Goal: Task Accomplishment & Management: Complete application form

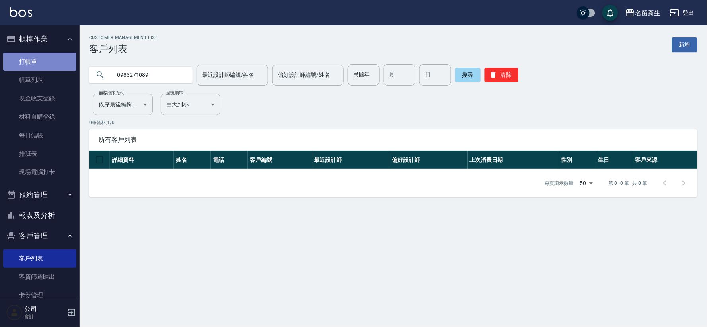
click at [41, 60] on link "打帳單" at bounding box center [39, 62] width 73 height 18
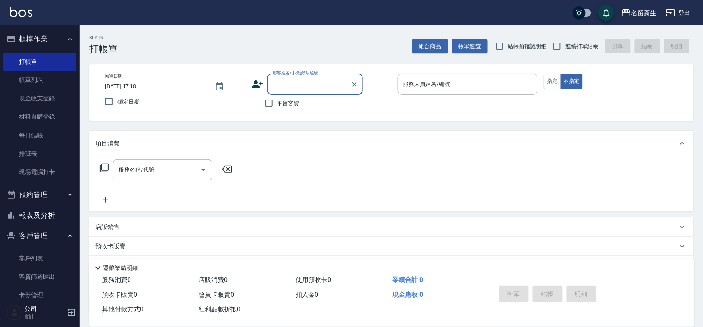
click at [259, 84] on icon at bounding box center [258, 84] width 12 height 12
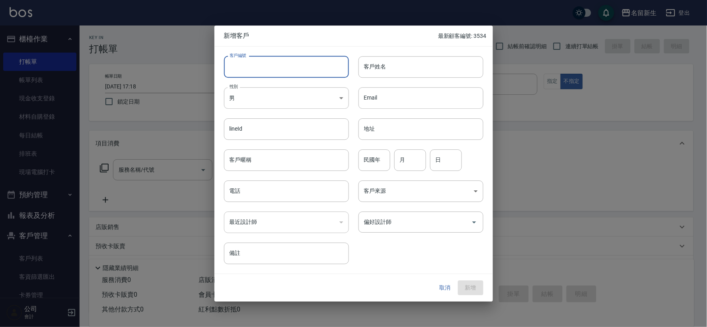
click at [262, 70] on input "客戶編號" at bounding box center [286, 66] width 125 height 21
type input "3536"
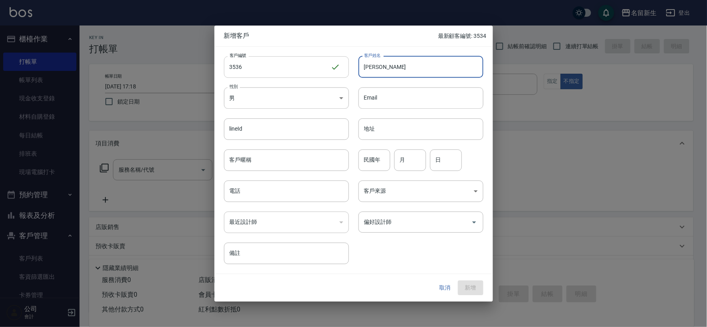
type input "[PERSON_NAME]"
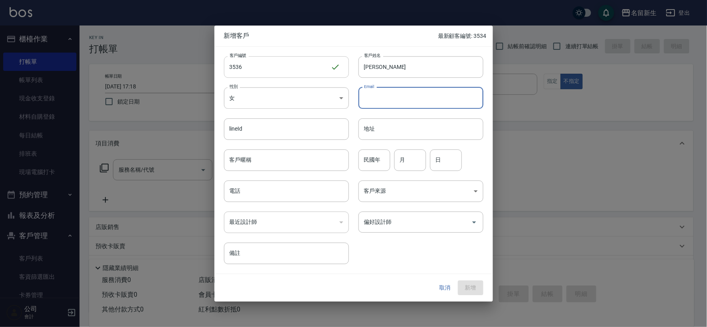
type input "[DEMOGRAPHIC_DATA]"
type input "7"
type input "10"
type input "20"
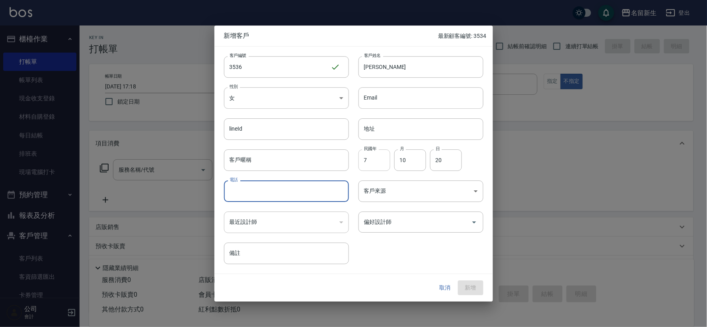
click at [383, 157] on input "7" at bounding box center [375, 159] width 32 height 21
type input "87"
click at [319, 189] on input "電話" at bounding box center [286, 190] width 125 height 21
type input "0972750602"
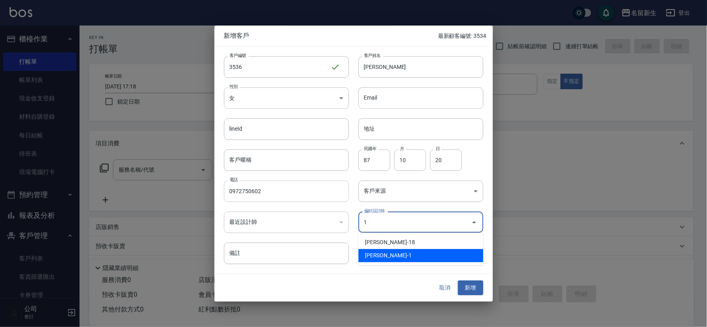
type input "王玉芳"
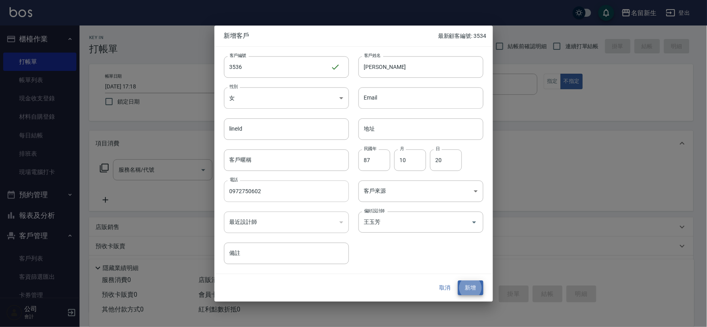
click at [458, 281] on button "新增" at bounding box center [470, 288] width 25 height 15
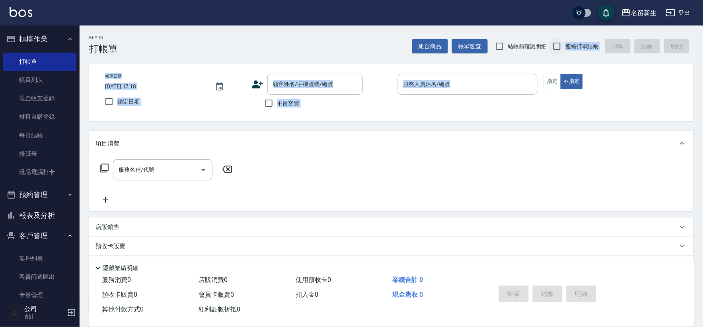
click at [565, 54] on div "Key In 打帳單 組合商品 帳單速查 結帳前確認明細 連續打單結帳 掛單 結帳 明細 帳單日期 [DATE] 17:18 鎖定日期 顧客姓名/手機號碼/編…" at bounding box center [392, 206] width 624 height 363
click at [554, 47] on input "連續打單結帳" at bounding box center [557, 46] width 17 height 17
checkbox input "true"
click at [324, 83] on input "顧客姓名/手機號碼/編號" at bounding box center [309, 84] width 76 height 14
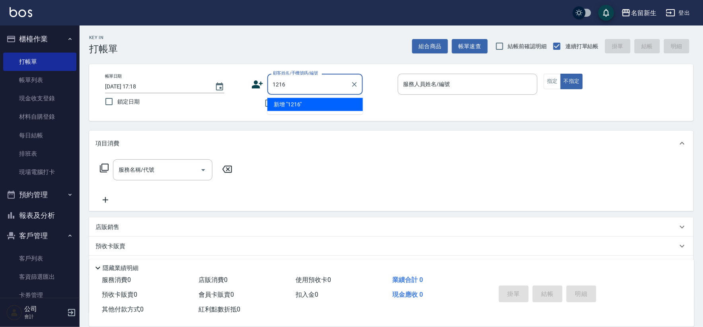
type input "1216"
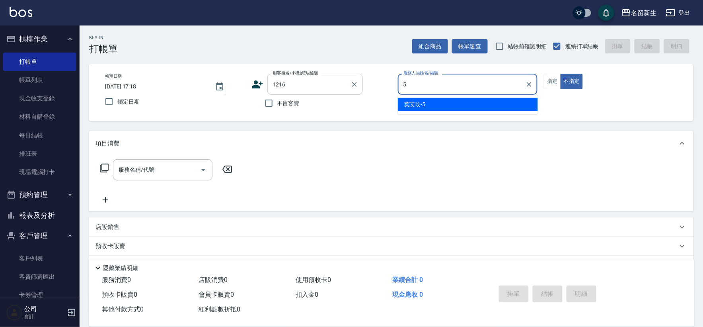
type input "[PERSON_NAME]-5"
type button "false"
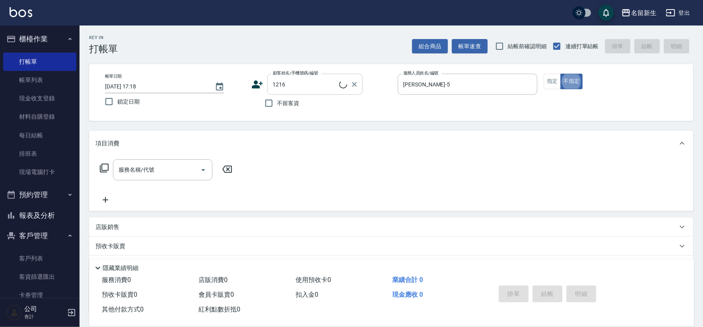
type input "[PERSON_NAME]/0910991715/1216"
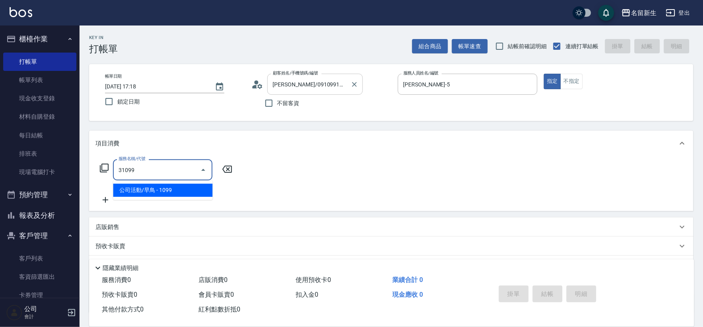
type input "公司活動/早鳥(31099)"
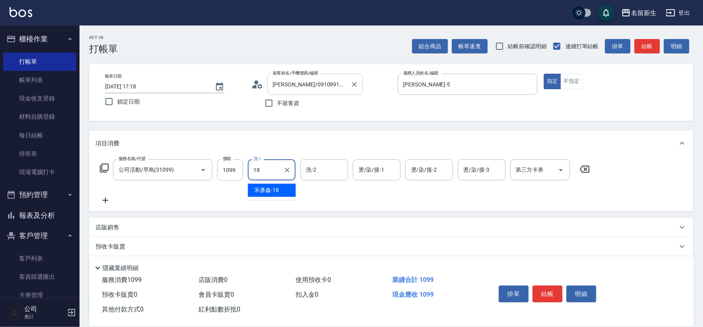
type input "[PERSON_NAME]-18"
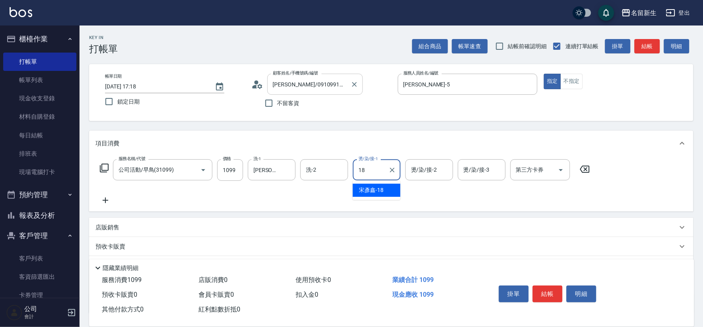
type input "[PERSON_NAME]-18"
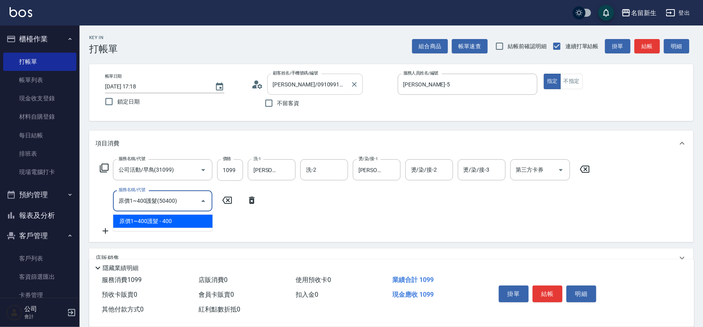
type input "原價1~400護髮(50400)"
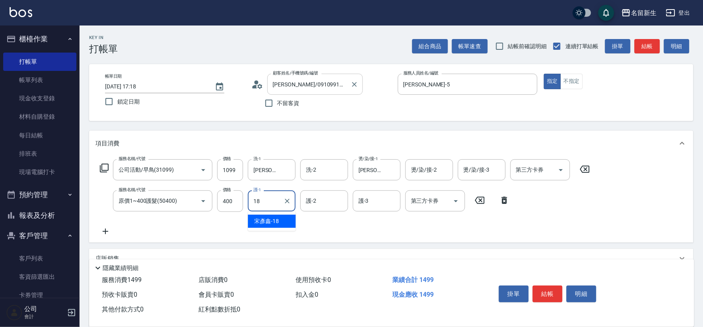
type input "[PERSON_NAME]-18"
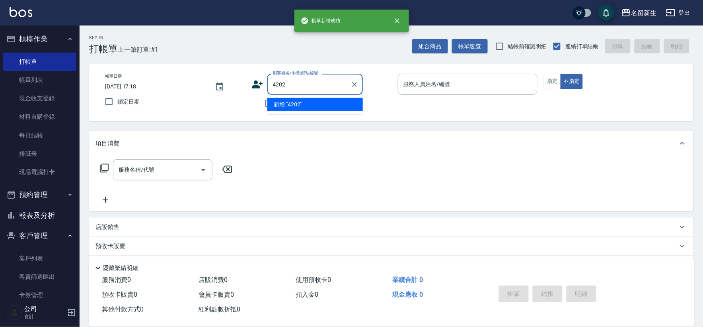
type input "4202"
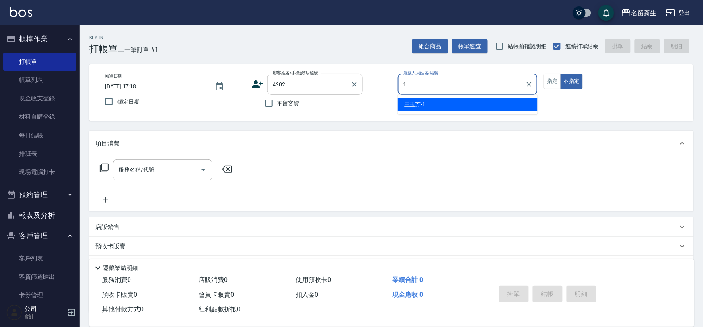
type input "[PERSON_NAME]-1"
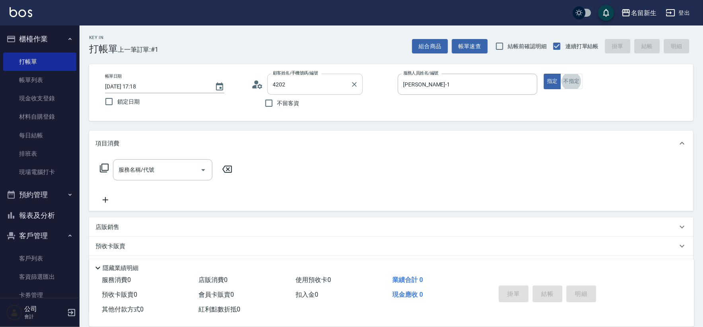
type input "[PERSON_NAME]/0930189622/4202"
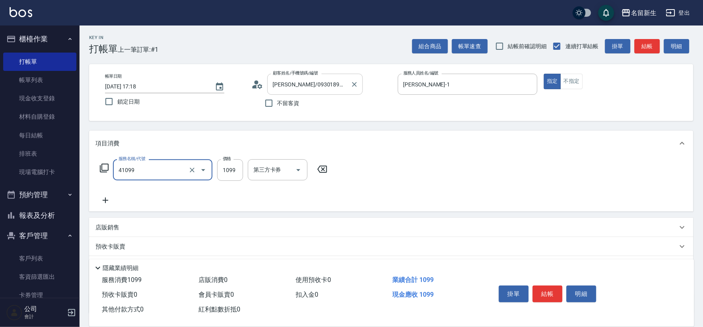
type input "公司活動/早鳥(41099)"
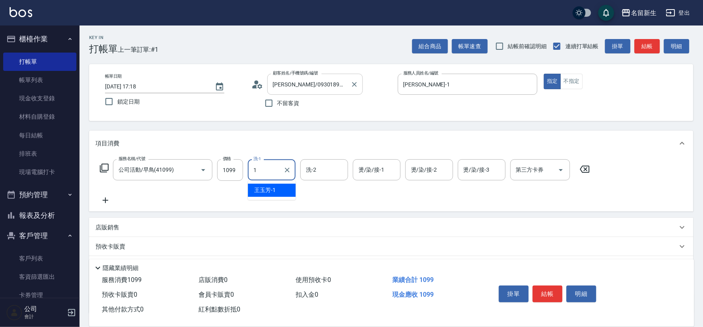
type input "[PERSON_NAME]-1"
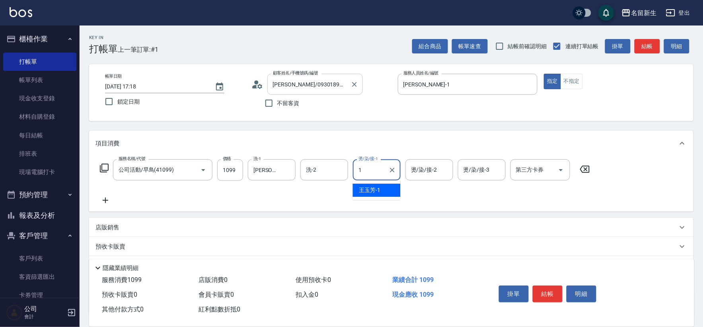
type input "[PERSON_NAME]-1"
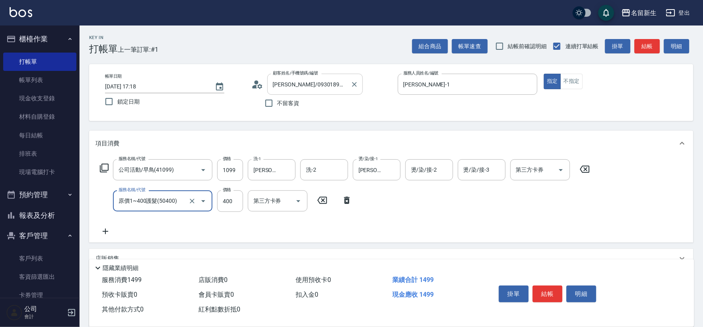
type input "原價1~400護髮(50400)"
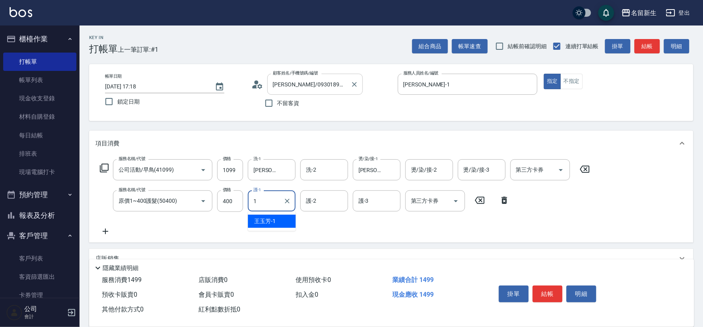
type input "[PERSON_NAME]-1"
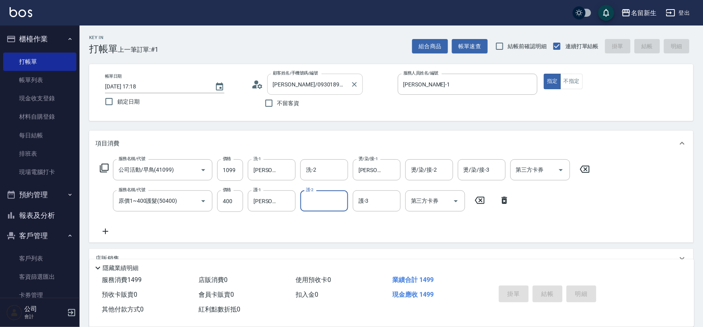
type input "[DATE] 17:20"
